Goal: Navigation & Orientation: Find specific page/section

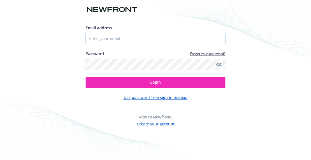
click at [123, 41] on input "Email address" at bounding box center [156, 38] width 140 height 11
type input "[PERSON_NAME][EMAIL_ADDRESS][DOMAIN_NAME]"
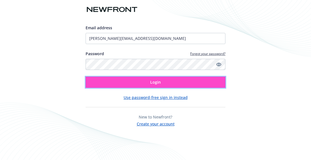
click at [188, 81] on button "Login" at bounding box center [156, 82] width 140 height 11
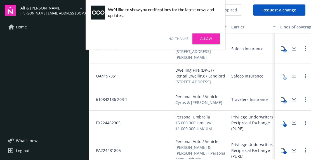
click at [206, 39] on link "Allow" at bounding box center [205, 39] width 27 height 11
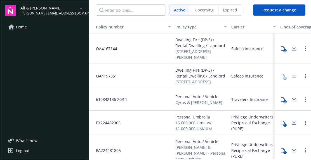
click at [79, 8] on icon "arrowDropDown" at bounding box center [81, 8] width 7 height 7
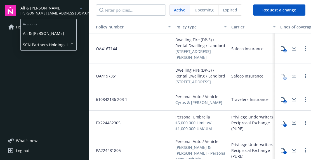
click at [42, 44] on span "SCN Partners Holdings LLC" at bounding box center [48, 44] width 51 height 11
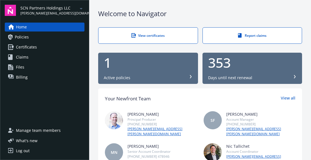
click at [45, 11] on span "[PERSON_NAME][EMAIL_ADDRESS][DOMAIN_NAME]" at bounding box center [48, 13] width 57 height 5
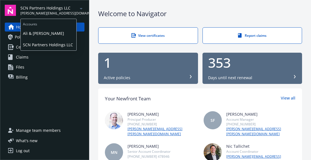
click at [39, 33] on span "Ali & [PERSON_NAME]" at bounding box center [48, 33] width 51 height 11
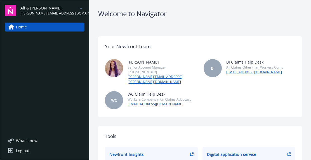
click at [63, 27] on link "Home" at bounding box center [45, 27] width 80 height 9
click at [84, 8] on icon "arrowDropDown" at bounding box center [81, 8] width 7 height 7
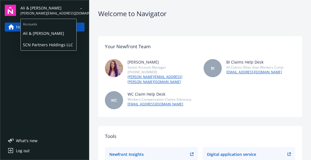
click at [41, 32] on span "Ali & [PERSON_NAME]" at bounding box center [48, 33] width 51 height 11
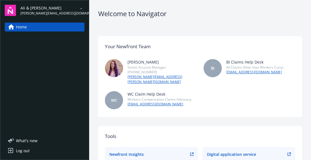
click at [79, 7] on icon "arrowDropDown" at bounding box center [81, 8] width 7 height 7
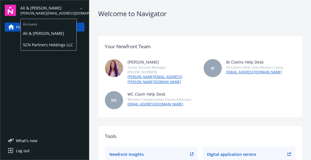
click at [48, 32] on span "Ali & [PERSON_NAME]" at bounding box center [48, 33] width 51 height 11
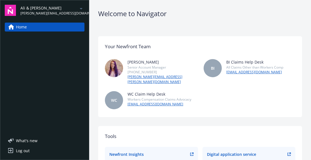
drag, startPoint x: 300, startPoint y: 0, endPoint x: 177, endPoint y: 22, distance: 124.8
click at [177, 22] on div "Welcome to Navigator Your Newfront Team Stephanie Harmon Senior Account Manager…" at bounding box center [200, 124] width 222 height 248
click at [79, 11] on icon "arrowDropDown" at bounding box center [81, 8] width 7 height 7
click at [37, 74] on div "Home" at bounding box center [45, 76] width 80 height 106
click at [25, 27] on span "Home" at bounding box center [21, 27] width 11 height 9
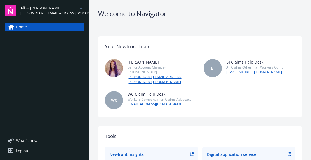
click at [79, 8] on icon "arrowDropDown" at bounding box center [81, 8] width 7 height 7
click at [48, 77] on div "Home" at bounding box center [45, 76] width 80 height 106
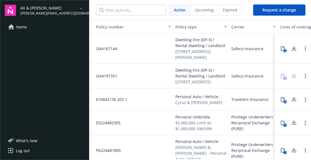
click at [181, 12] on span "Active" at bounding box center [179, 10] width 11 height 6
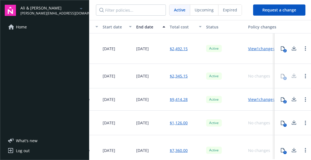
scroll to position [0, 244]
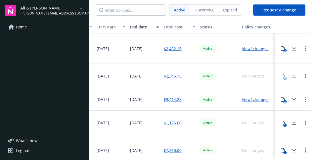
click at [254, 49] on link "View 1 changes" at bounding box center [255, 48] width 27 height 5
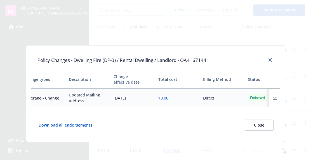
scroll to position [0, 0]
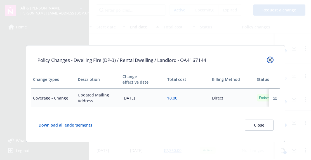
click at [268, 57] on link "close" at bounding box center [270, 60] width 7 height 7
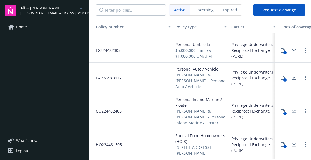
scroll to position [65, 0]
click at [205, 12] on span "Upcoming" at bounding box center [204, 10] width 19 height 6
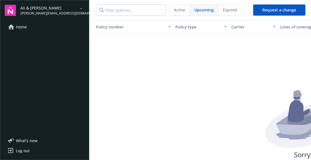
click at [179, 10] on span "Active" at bounding box center [179, 10] width 11 height 6
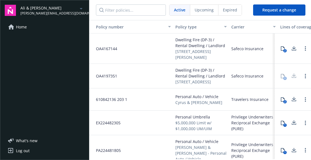
click at [27, 28] on link "Home" at bounding box center [45, 27] width 80 height 9
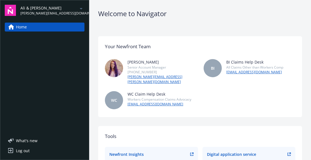
click at [82, 9] on icon "arrowDropDown" at bounding box center [81, 8] width 7 height 7
click at [56, 82] on div "Home" at bounding box center [45, 76] width 80 height 106
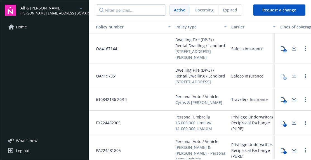
click at [280, 49] on icon at bounding box center [282, 48] width 4 height 4
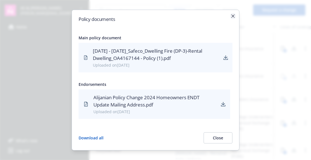
click at [234, 18] on icon "button" at bounding box center [232, 16] width 3 height 3
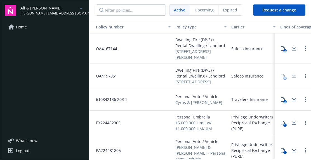
click at [209, 11] on span "Upcoming" at bounding box center [204, 10] width 19 height 6
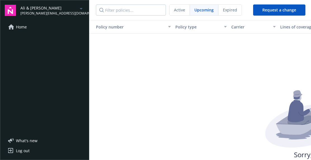
click at [183, 12] on span "Active" at bounding box center [179, 10] width 11 height 6
